Goal: Task Accomplishment & Management: Use online tool/utility

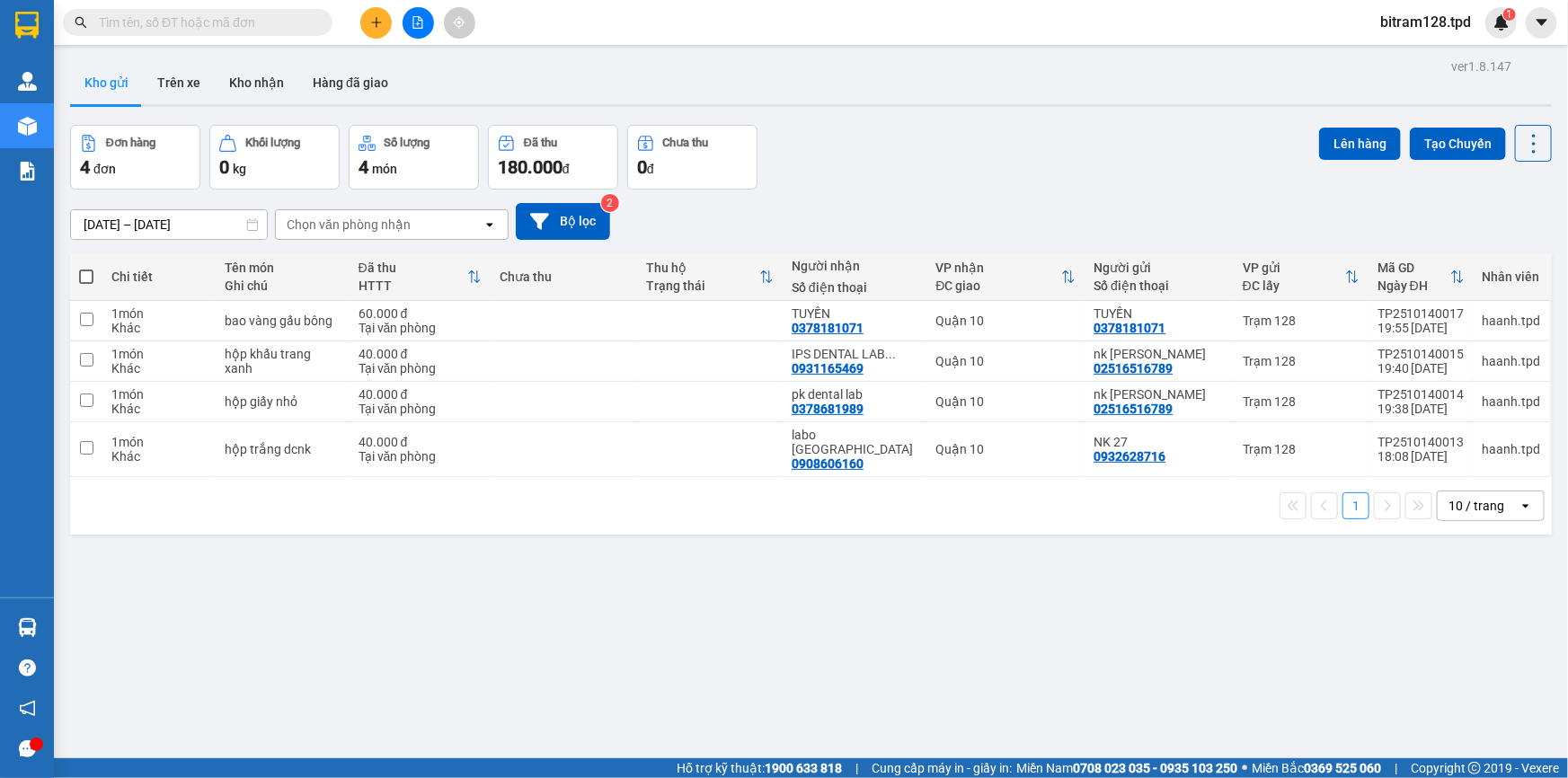
click at [79, 280] on span at bounding box center [86, 276] width 14 height 14
click at [86, 267] on input "checkbox" at bounding box center [86, 267] width 0 height 0
checkbox input "true"
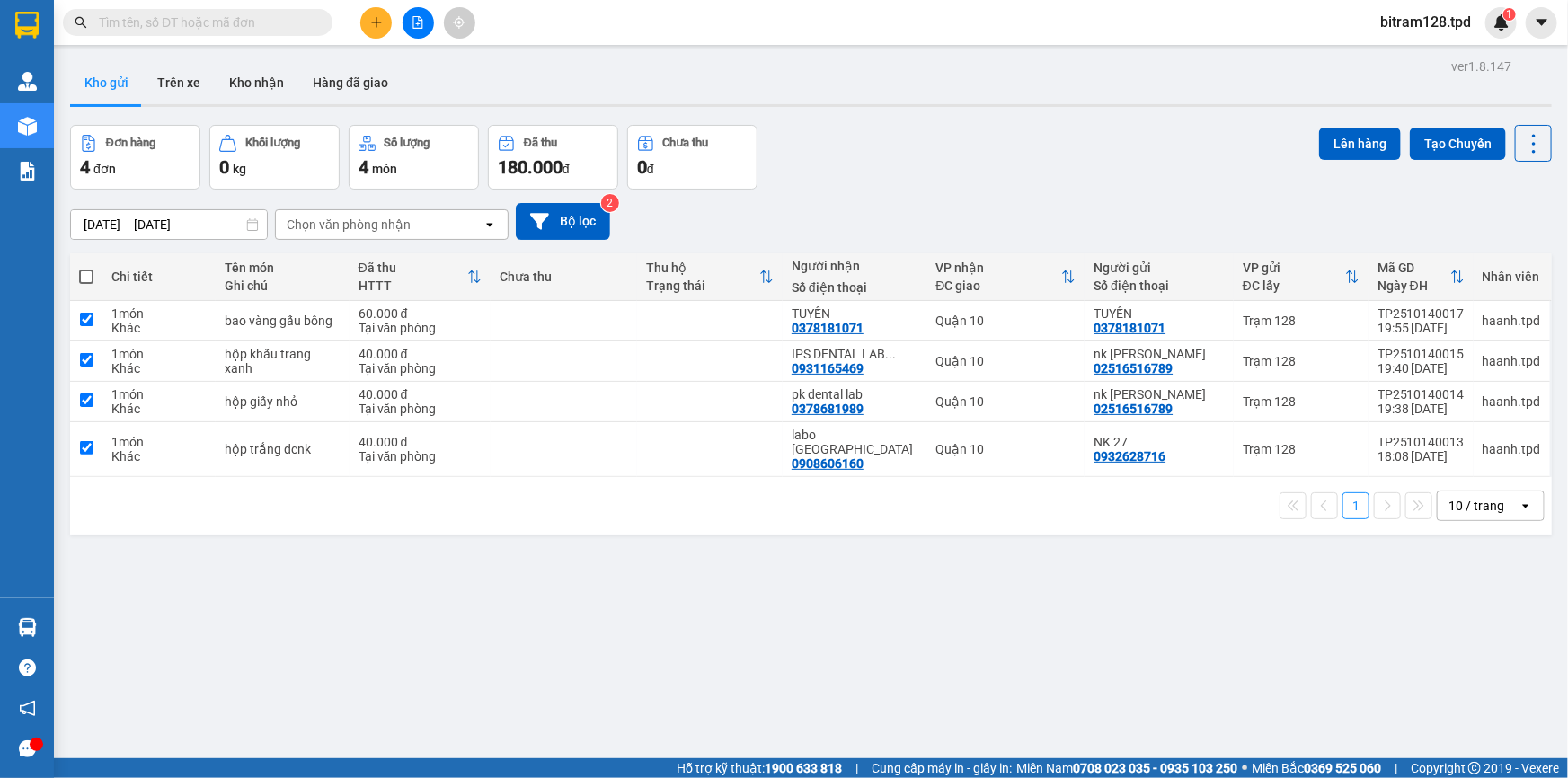
checkbox input "true"
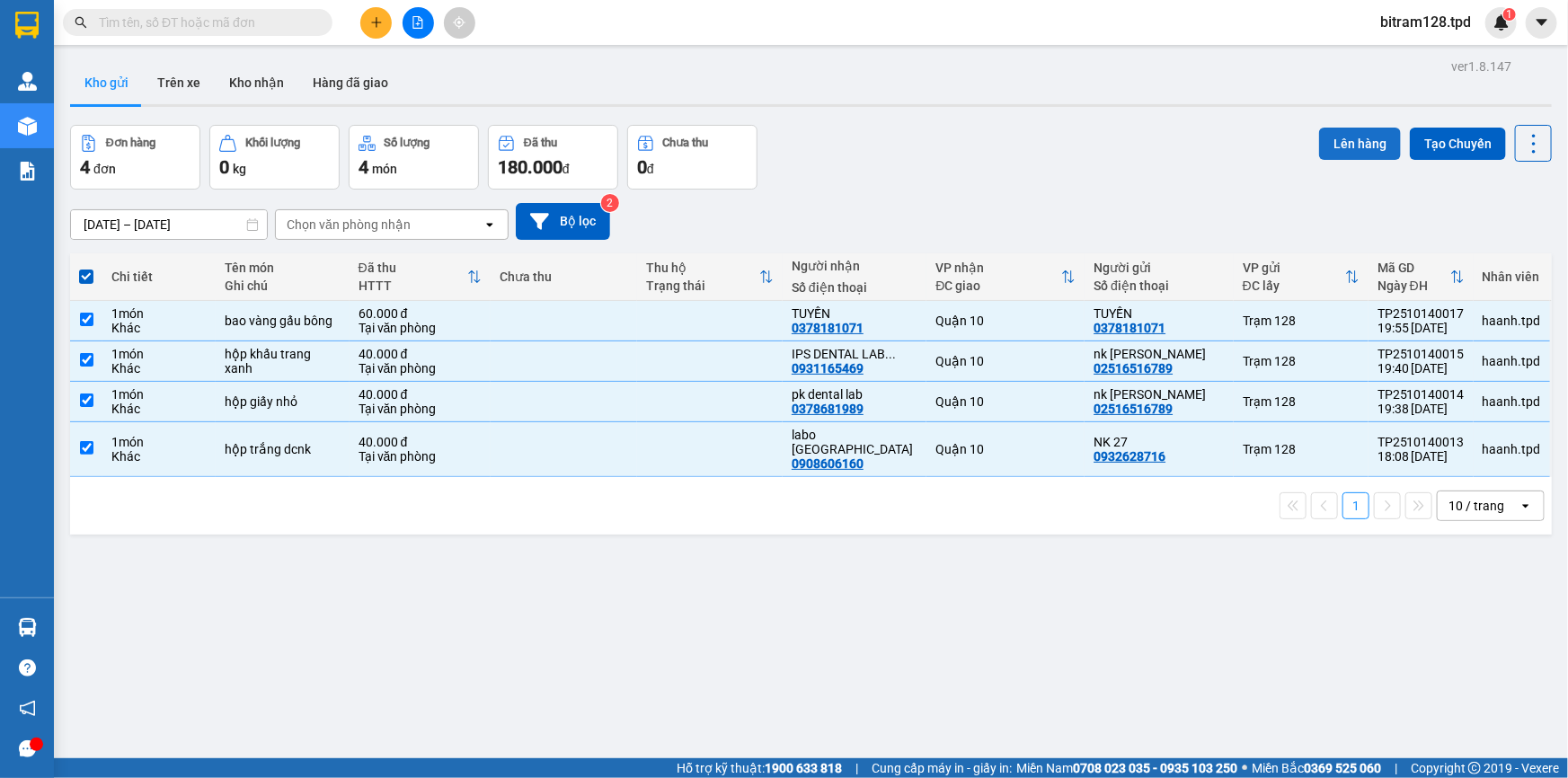
drag, startPoint x: 1336, startPoint y: 117, endPoint x: 1337, endPoint y: 135, distance: 18.0
click at [1335, 117] on div "ver 1.8.147 Kho gửi Trên xe Kho nhận Hàng đã giao Đơn hàng 4 đơn Khối lượng 0 k…" at bounding box center [811, 443] width 1496 height 778
click at [1338, 135] on button "Lên hàng" at bounding box center [1359, 144] width 82 height 32
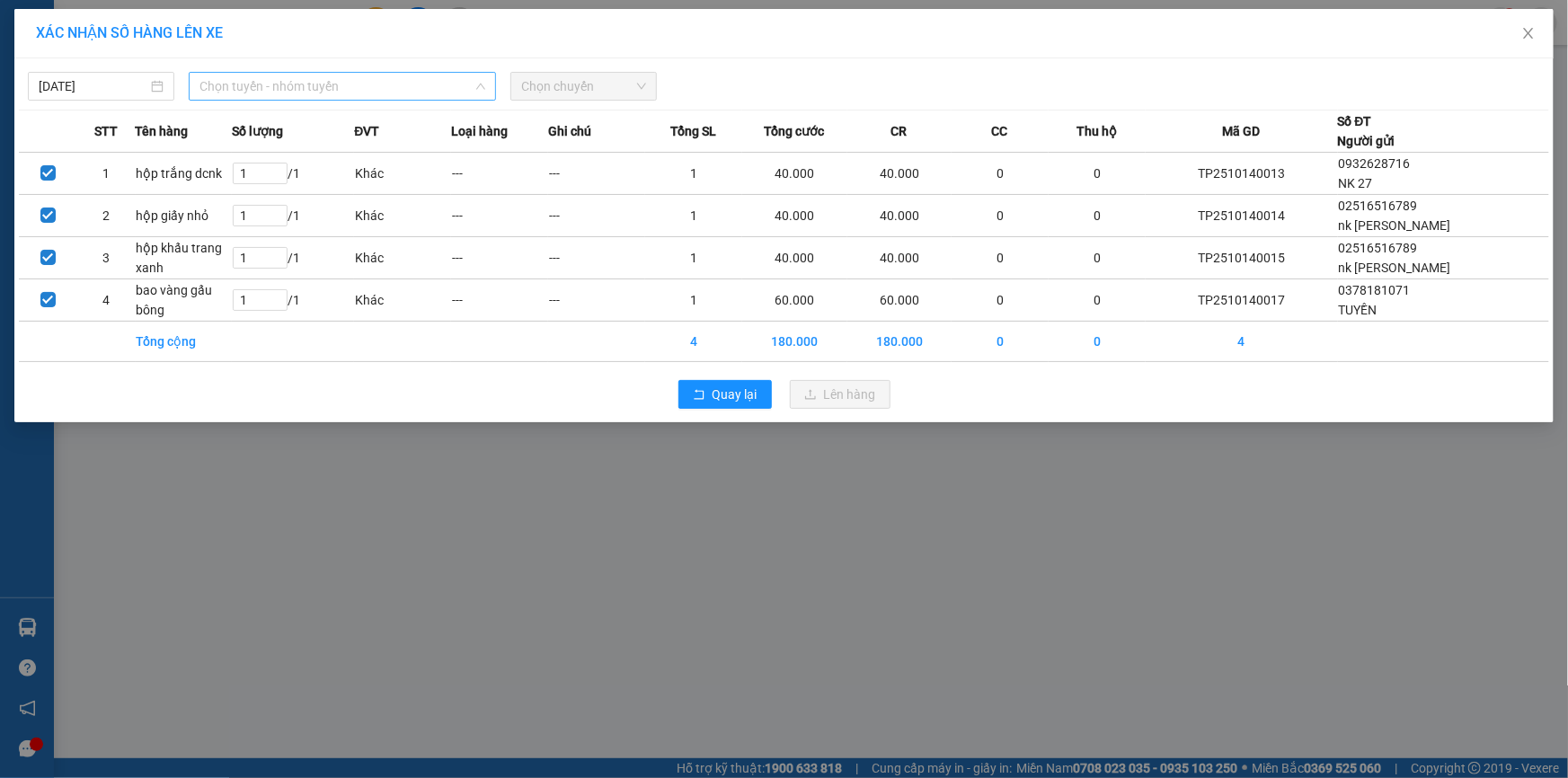
drag, startPoint x: 298, startPoint y: 92, endPoint x: 293, endPoint y: 142, distance: 50.2
click at [297, 92] on span "Chọn tuyến - nhóm tuyến" at bounding box center [342, 86] width 285 height 27
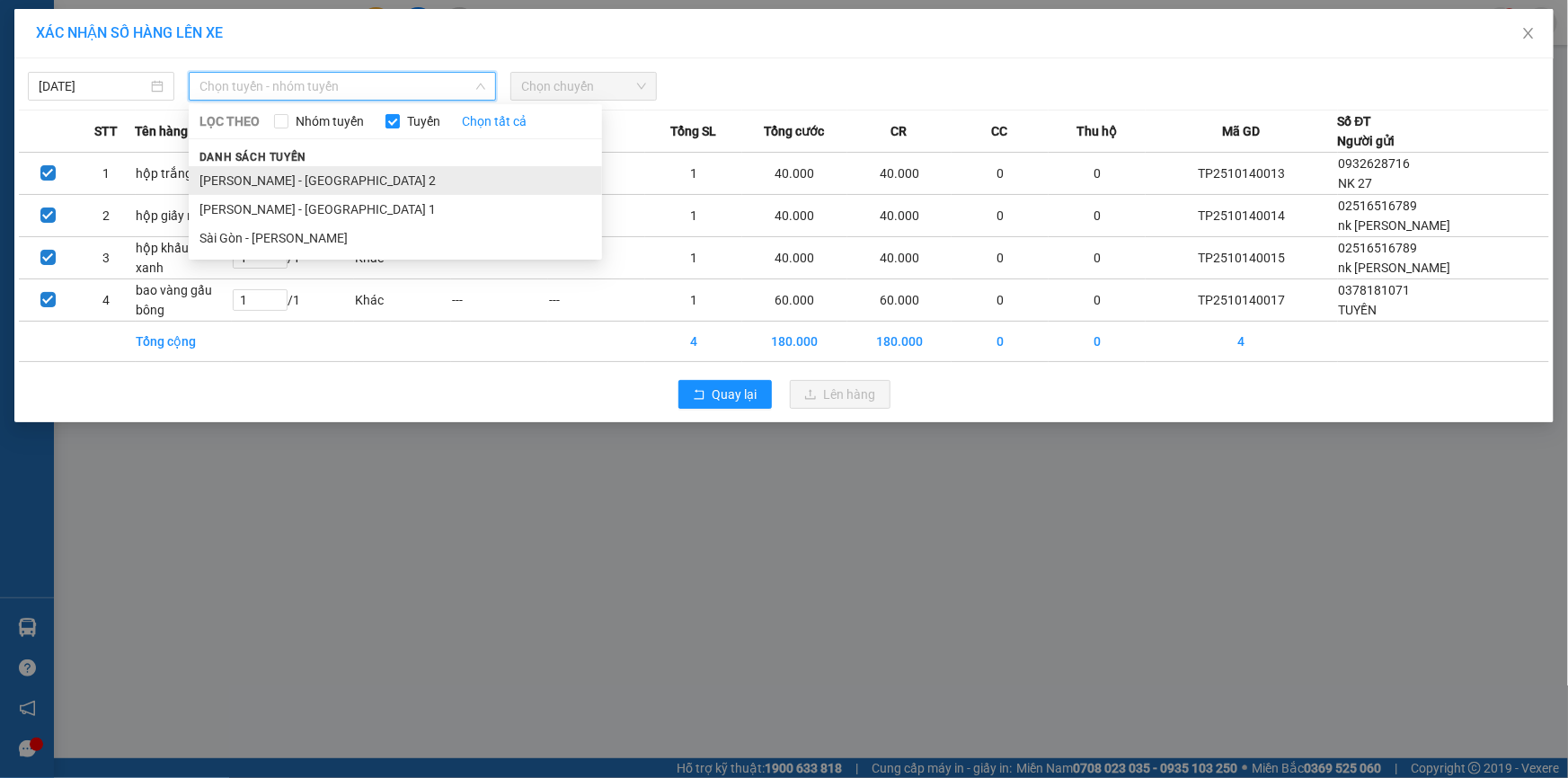
click at [287, 186] on li "[PERSON_NAME] - [GEOGRAPHIC_DATA] 2" at bounding box center [395, 180] width 413 height 28
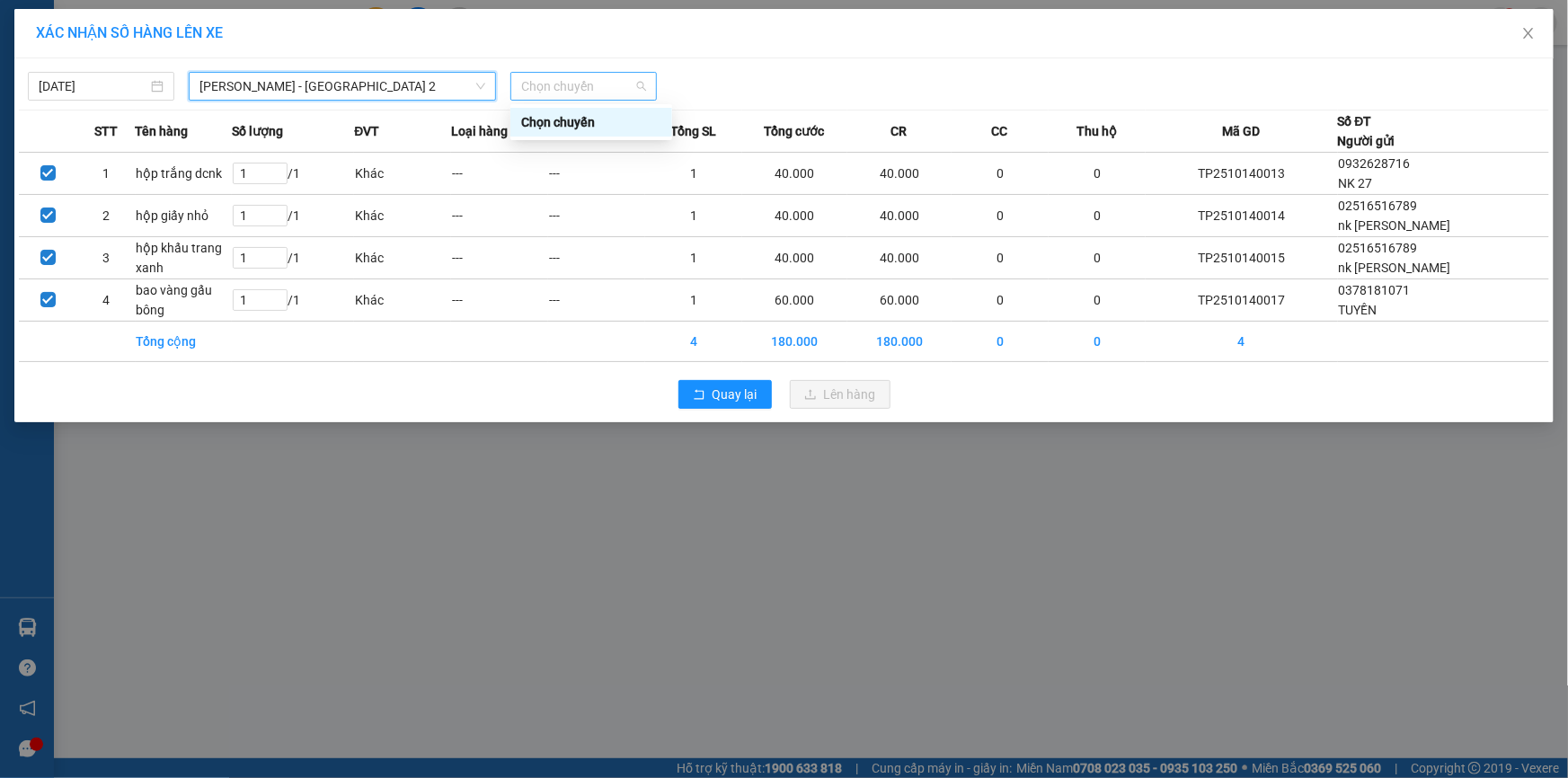
click at [566, 82] on span "Chọn chuyến" at bounding box center [584, 86] width 125 height 27
type input "[DATE]"
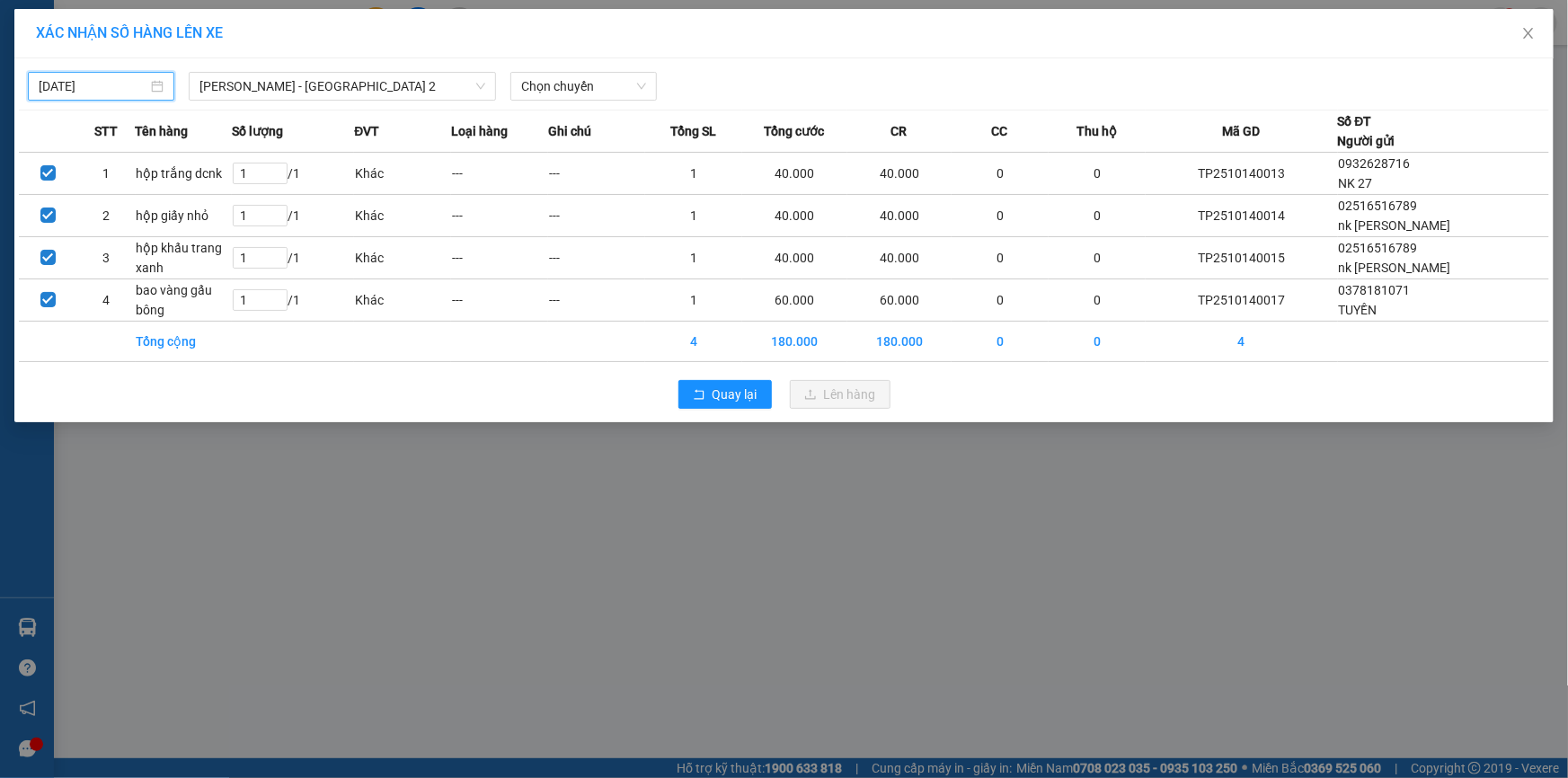
click at [125, 81] on input "[DATE]" at bounding box center [93, 86] width 109 height 20
click at [621, 81] on span "Chọn chuyến" at bounding box center [584, 86] width 125 height 27
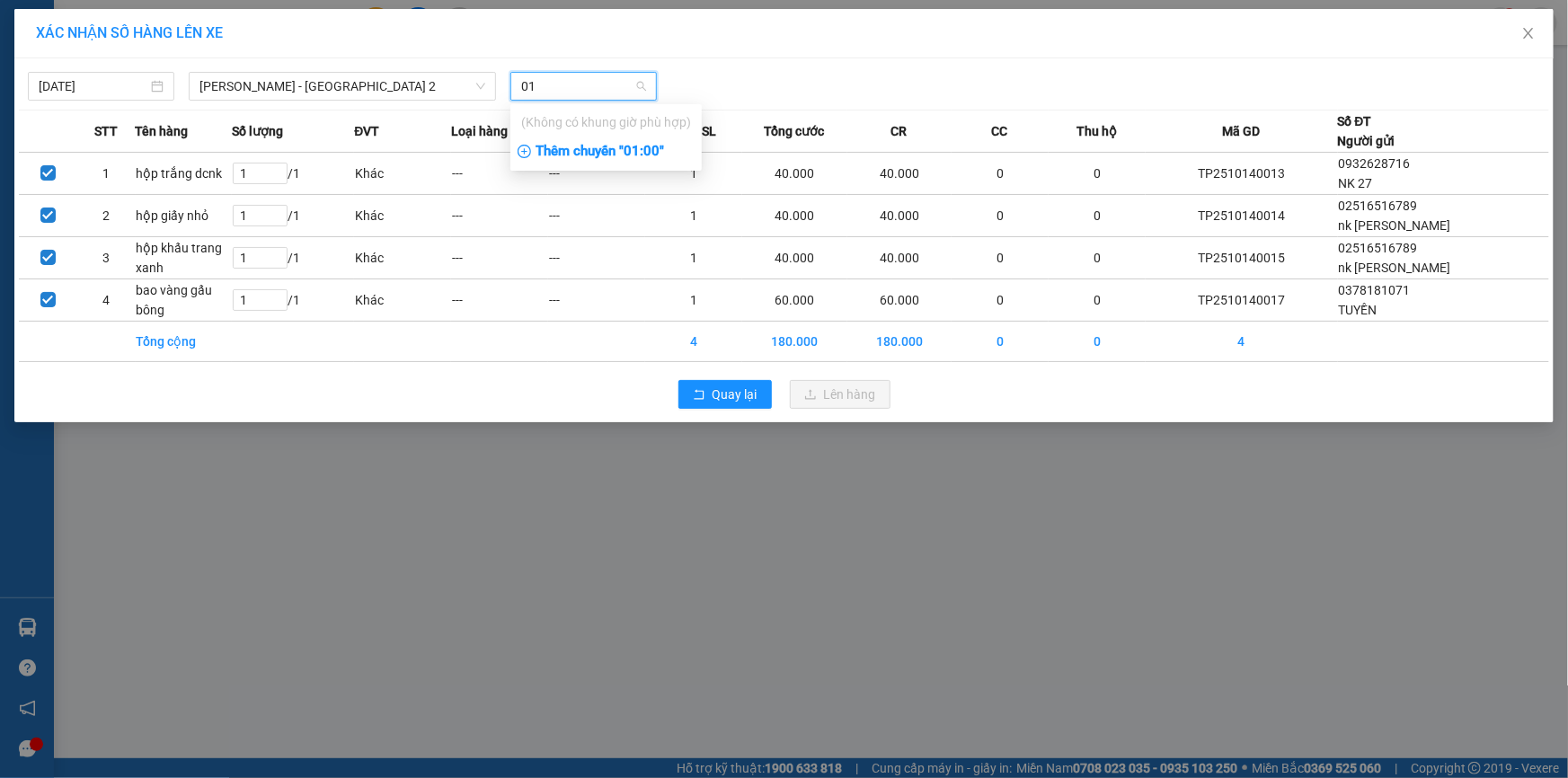
type input "01"
click at [654, 143] on div "Thêm chuyến " 01:00 "" at bounding box center [605, 152] width 192 height 30
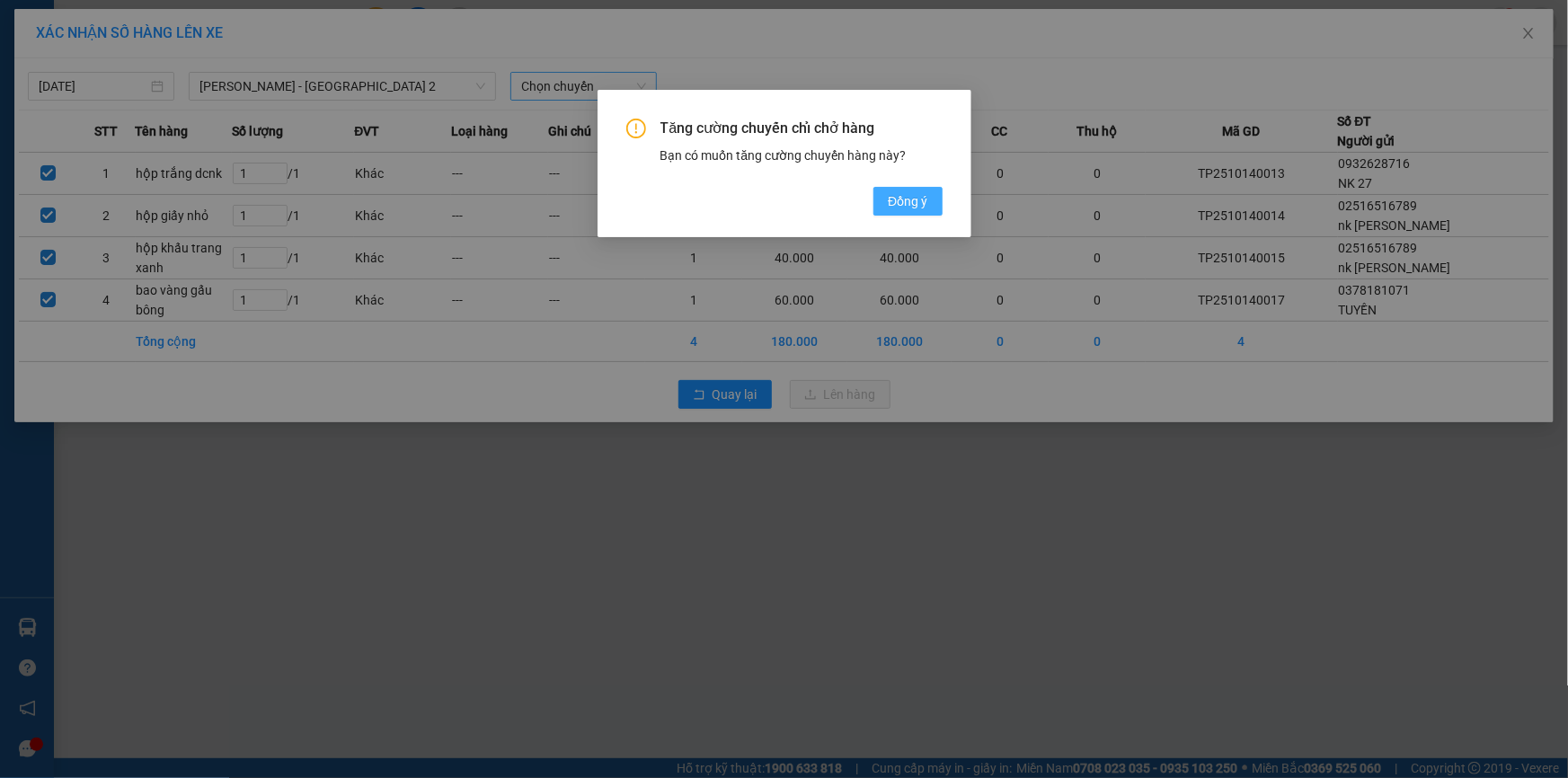
click at [915, 200] on span "Đồng ý" at bounding box center [908, 201] width 40 height 20
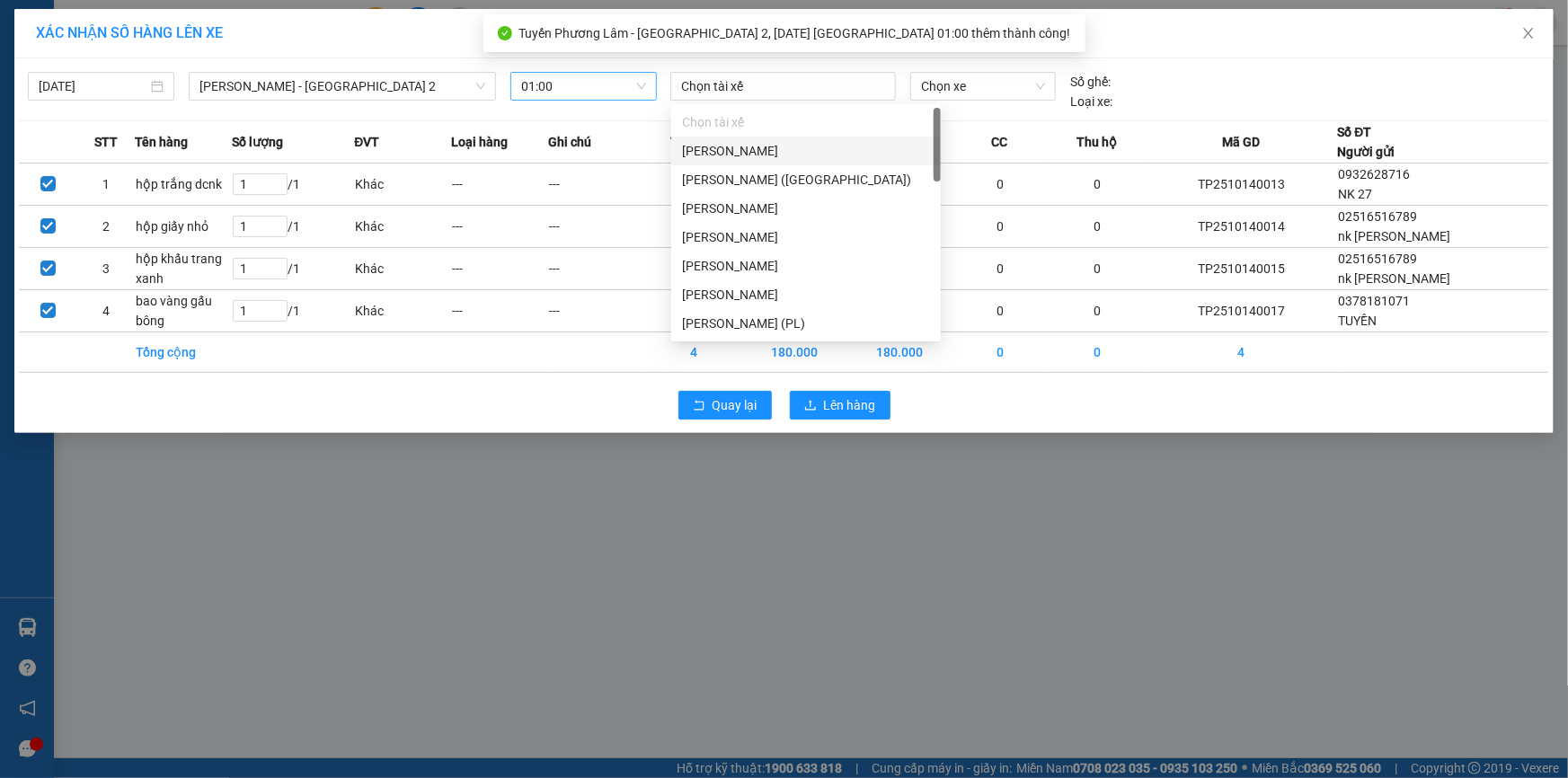
click at [741, 83] on div at bounding box center [782, 86] width 216 height 22
click at [759, 153] on div "[PERSON_NAME]" at bounding box center [806, 150] width 247 height 20
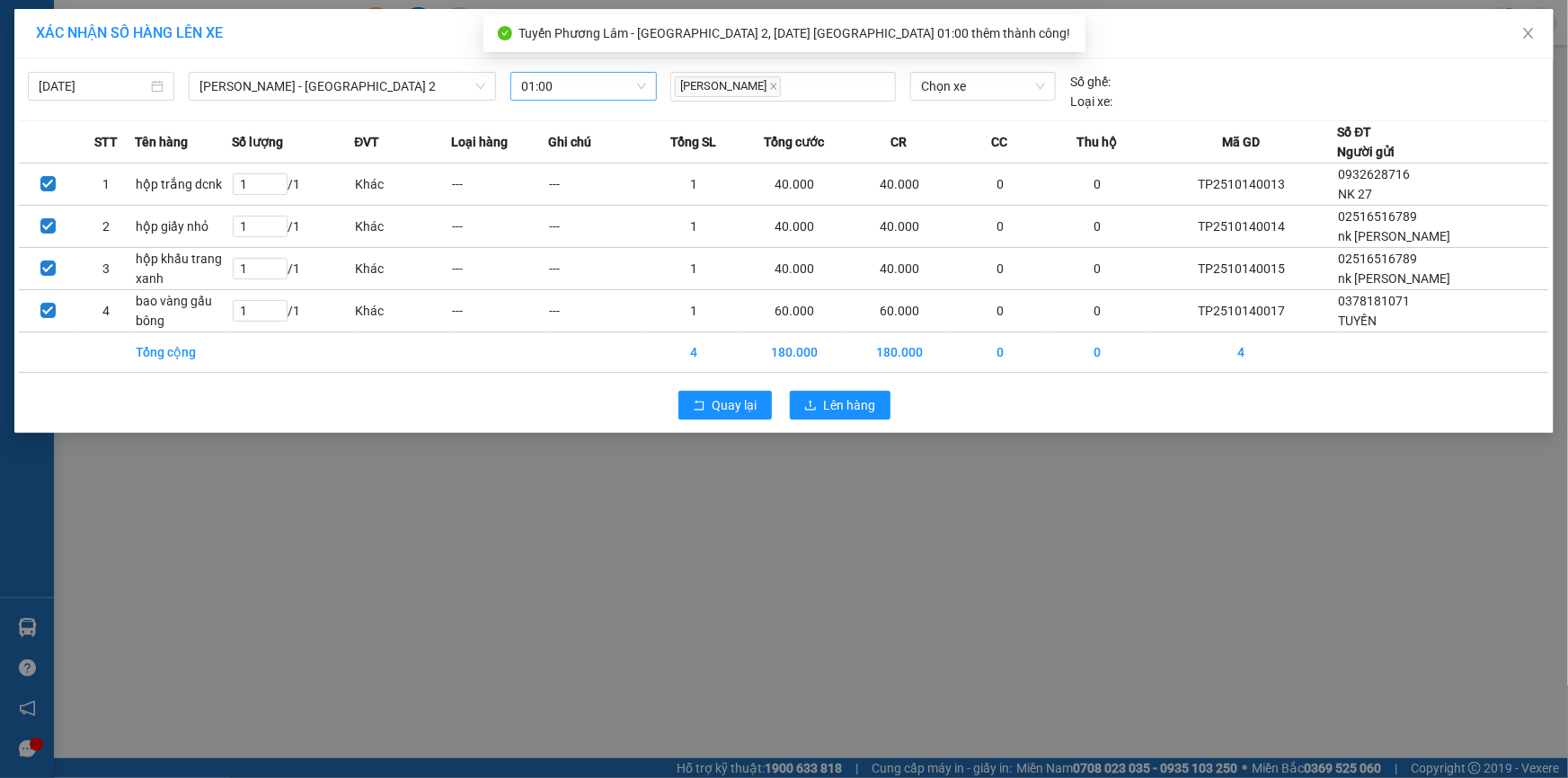
click at [1057, 82] on div "Chọn xe" at bounding box center [982, 92] width 160 height 40
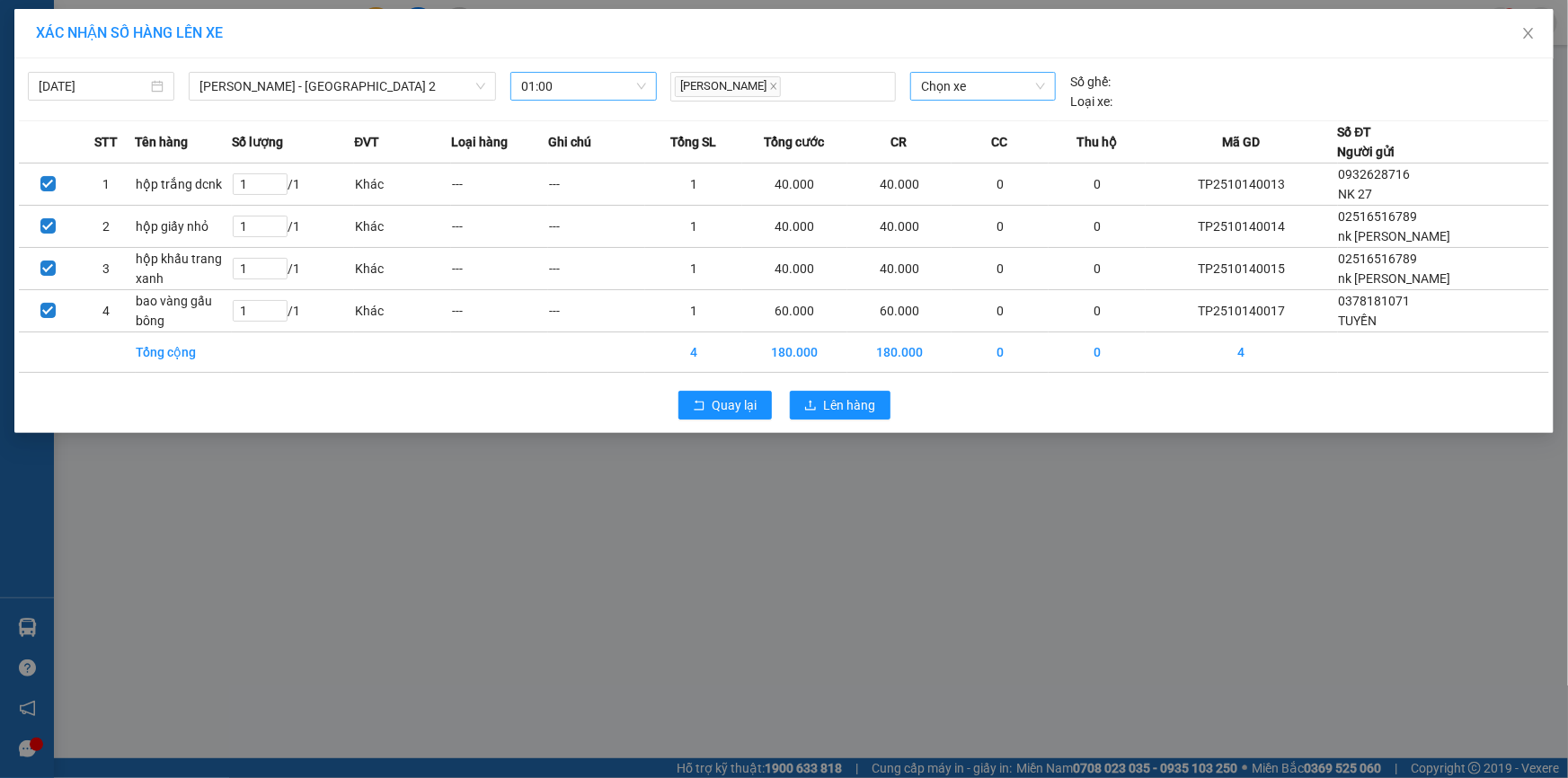
click at [1023, 89] on span "Chọn xe" at bounding box center [982, 86] width 124 height 27
type input "285"
click at [1009, 118] on div "51B-285.89" at bounding box center [982, 122] width 124 height 20
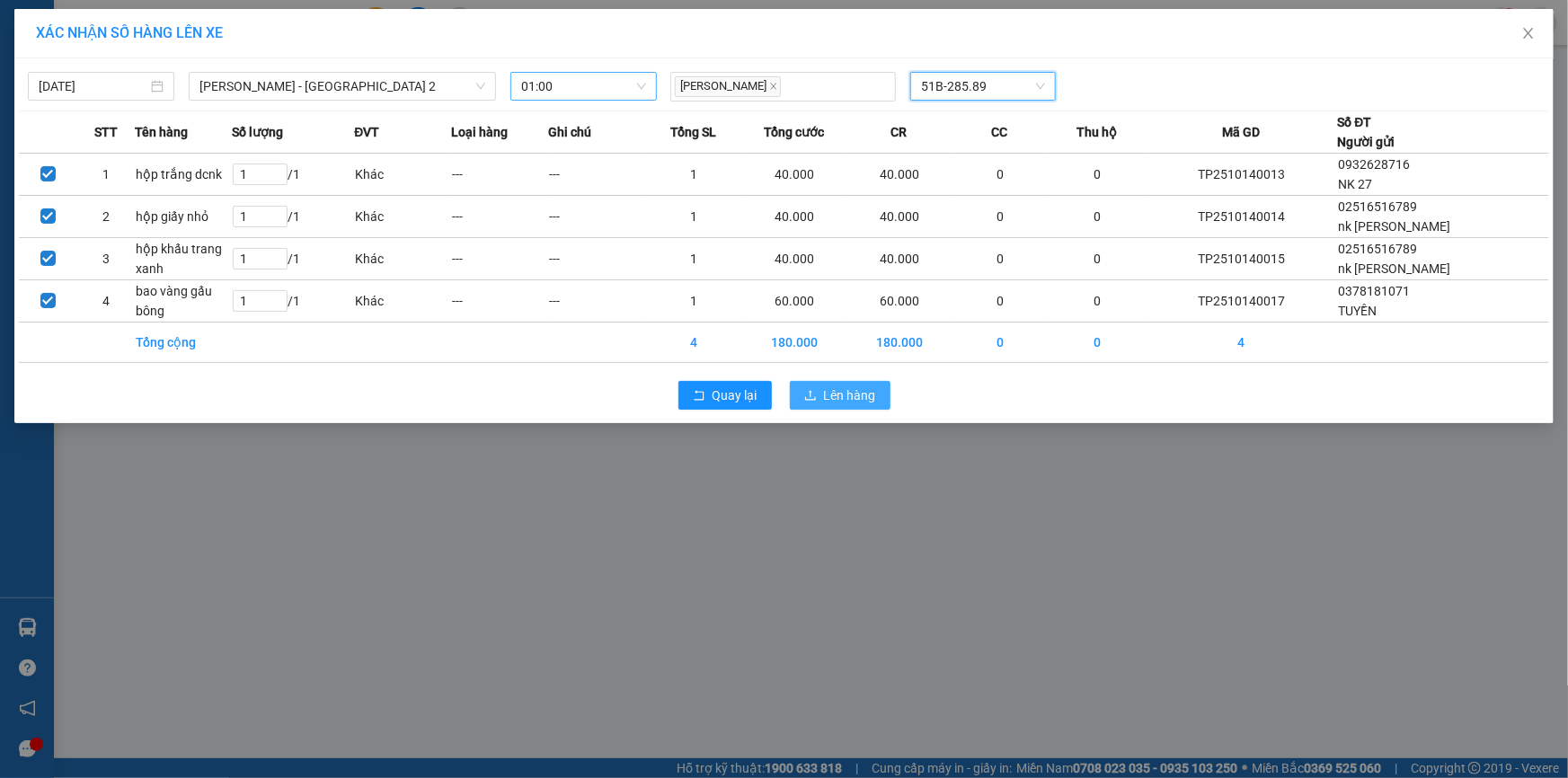
click at [835, 395] on span "Lên hàng" at bounding box center [849, 395] width 52 height 20
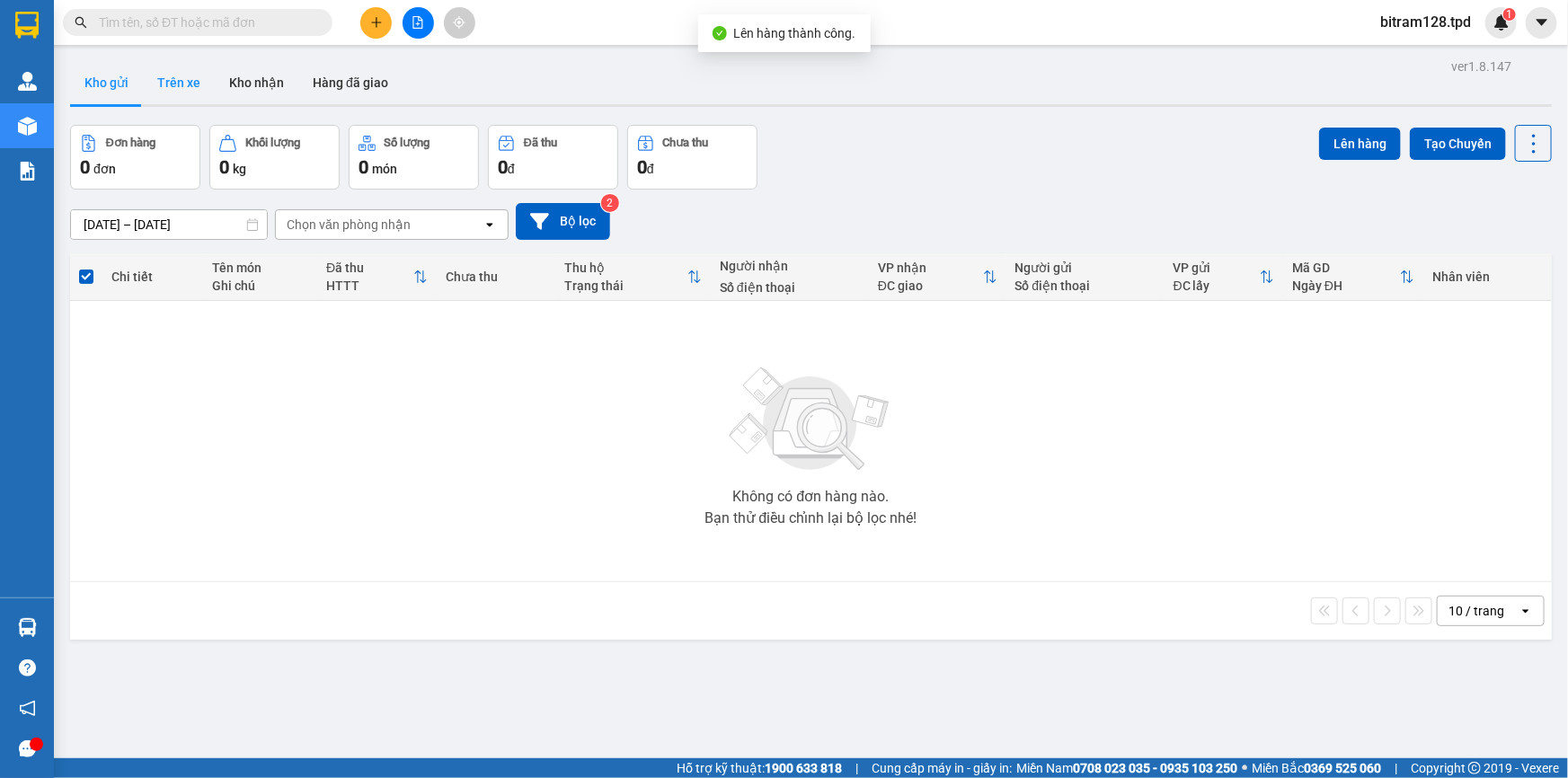
click at [184, 95] on button "Trên xe" at bounding box center [179, 83] width 72 height 43
